Goal: Task Accomplishment & Management: Use online tool/utility

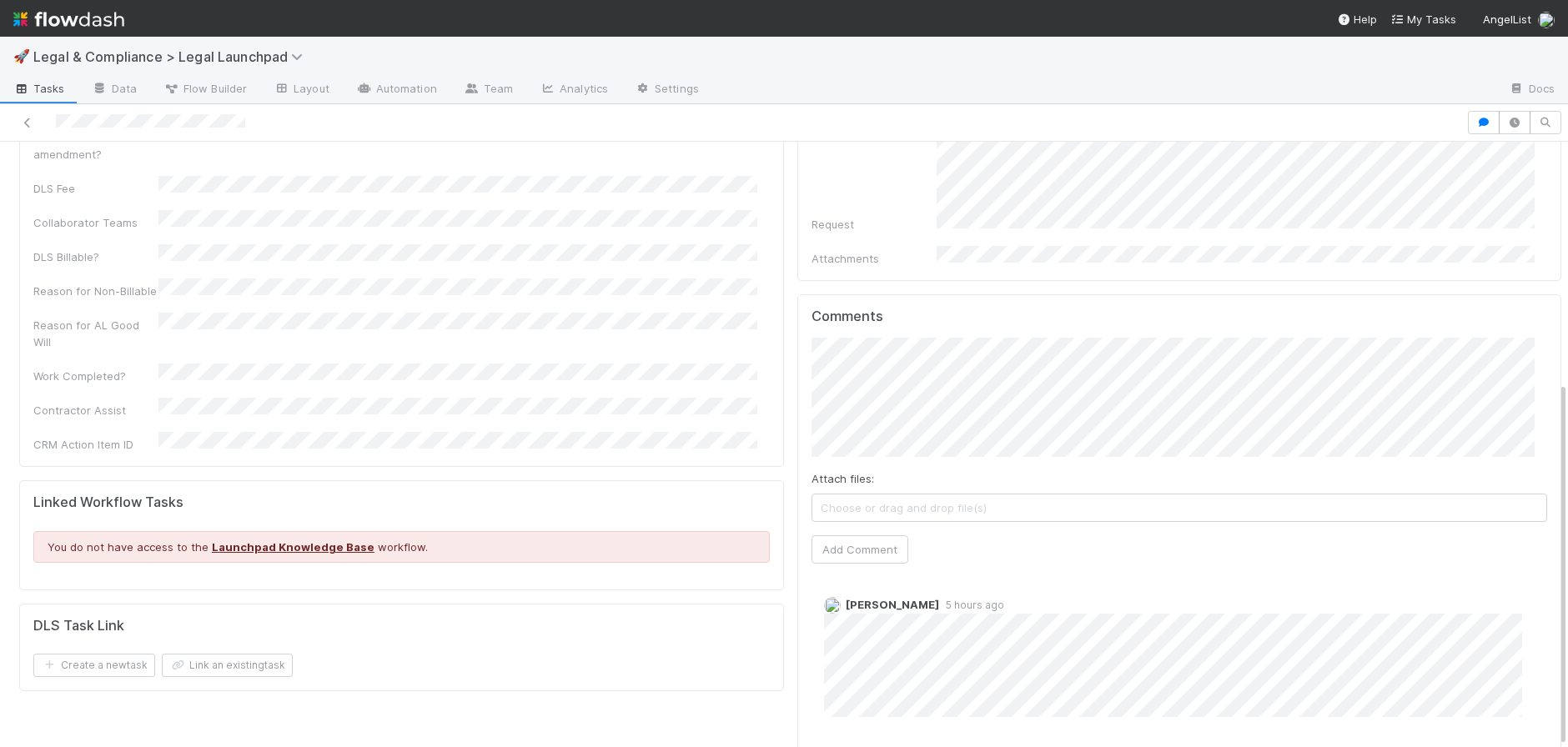
scroll to position [398, 0]
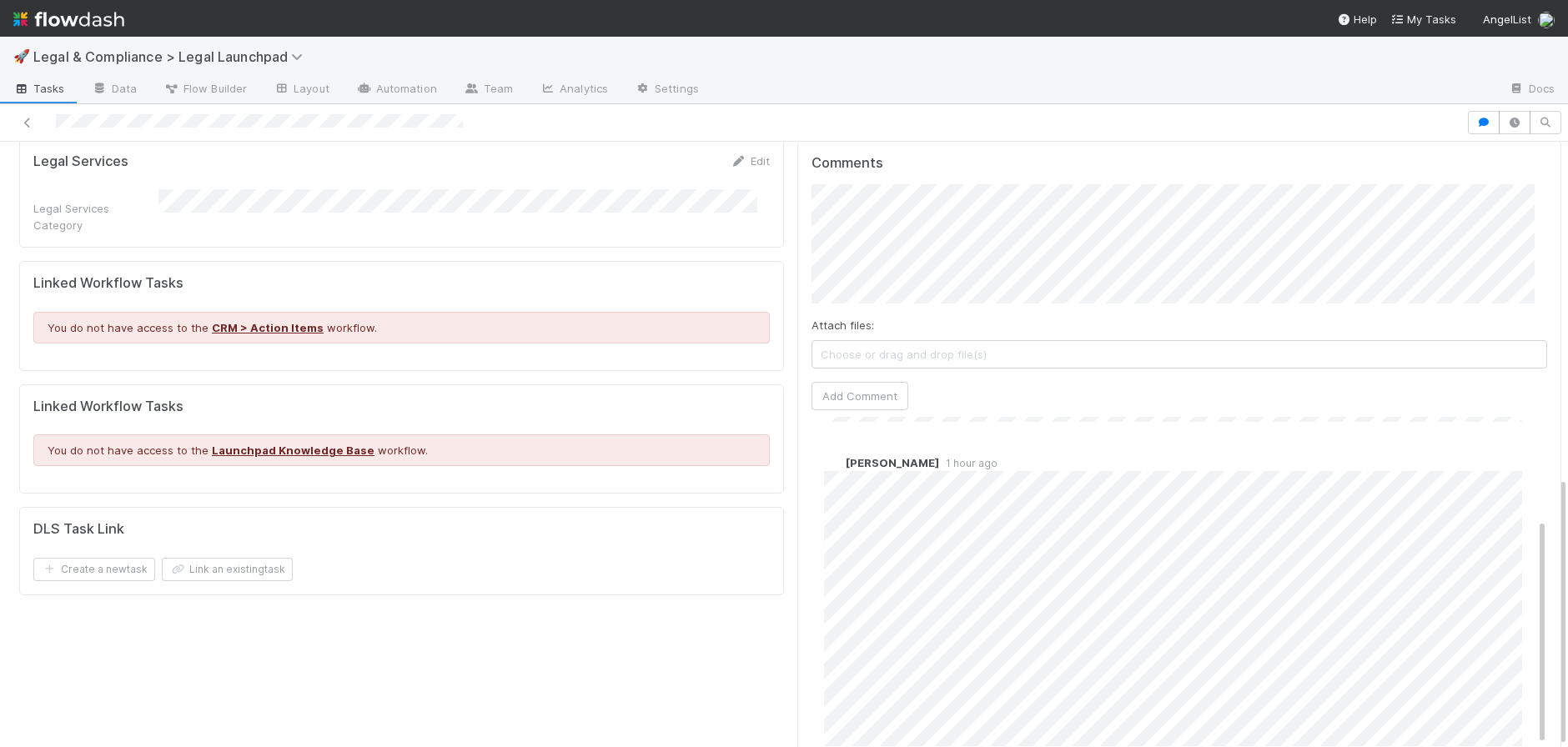
scroll to position [158, 0]
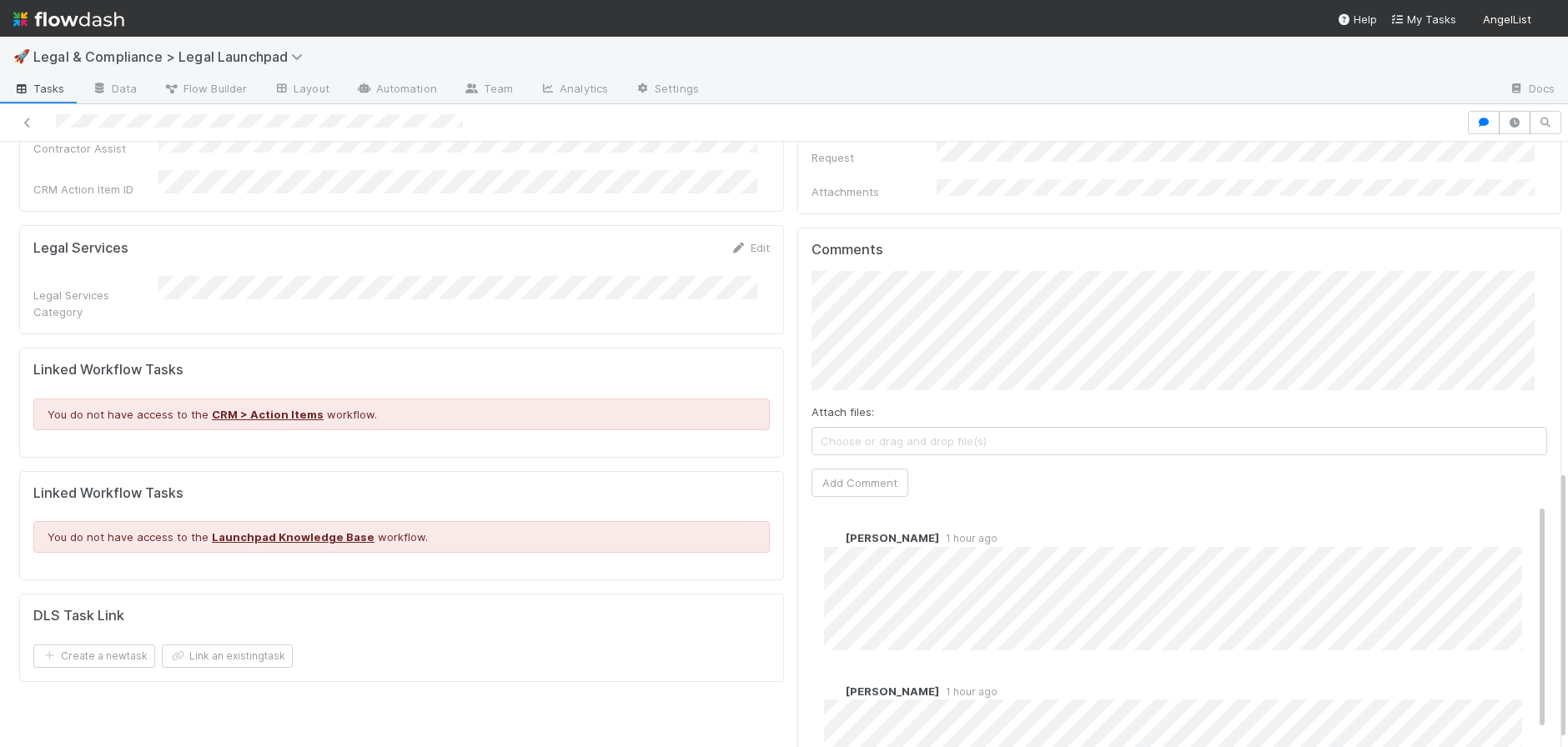
scroll to position [750, 0]
